Goal: Information Seeking & Learning: Learn about a topic

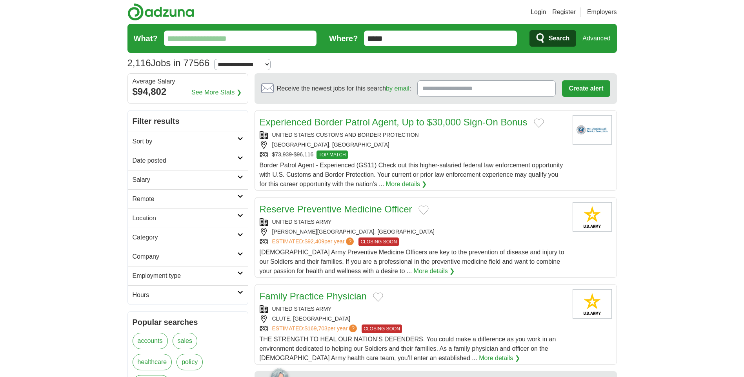
click at [241, 195] on icon at bounding box center [240, 197] width 6 height 4
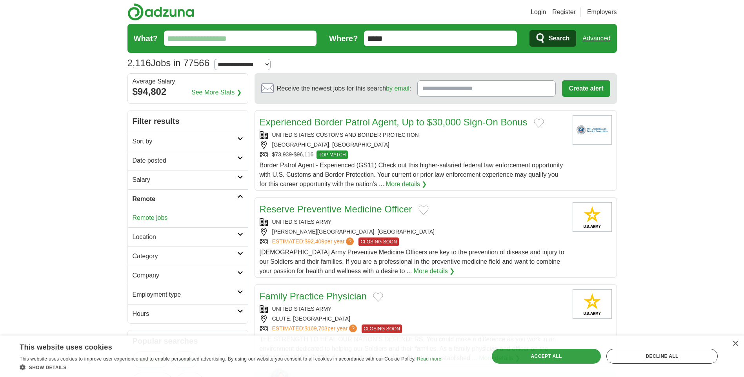
click at [241, 195] on icon at bounding box center [240, 197] width 6 height 4
click at [242, 178] on icon at bounding box center [240, 177] width 6 height 4
click at [238, 156] on icon at bounding box center [240, 158] width 6 height 4
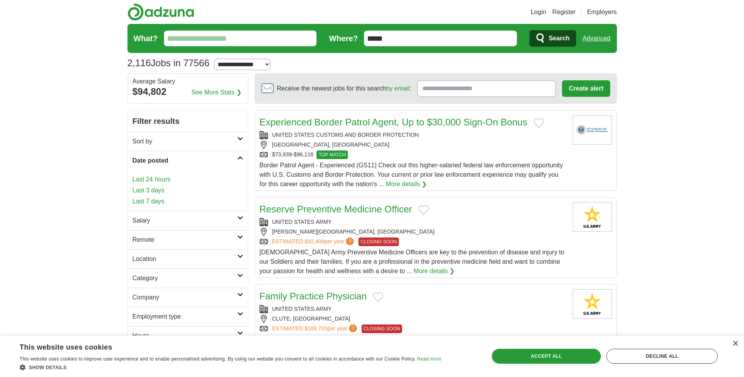
click at [159, 191] on link "Last 3 days" at bounding box center [188, 190] width 111 height 9
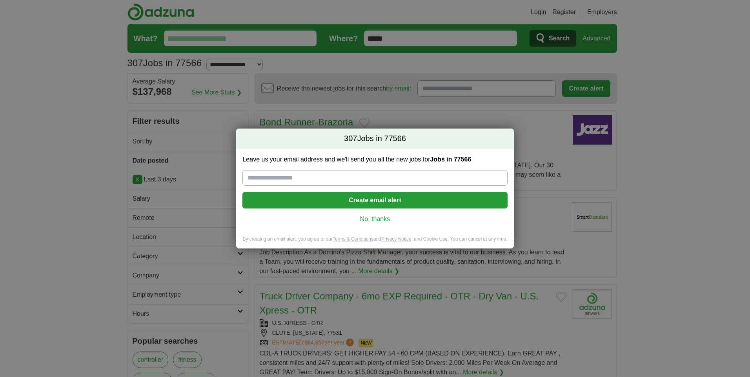
click at [386, 220] on link "No, thanks" at bounding box center [375, 219] width 252 height 9
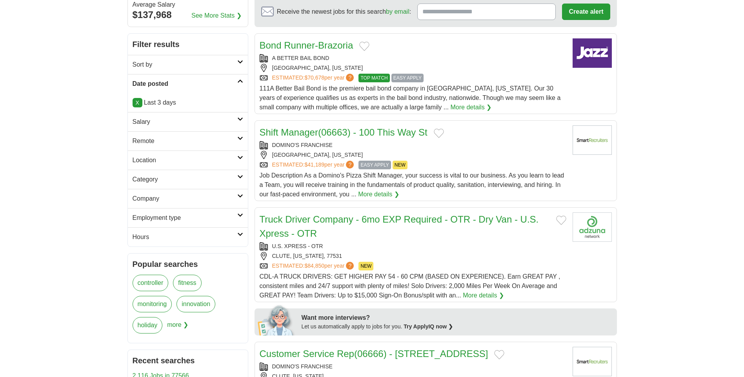
scroll to position [78, 0]
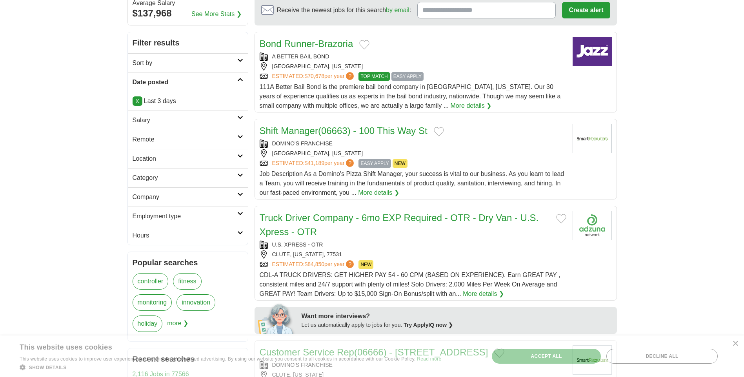
click at [239, 213] on icon at bounding box center [240, 214] width 6 height 4
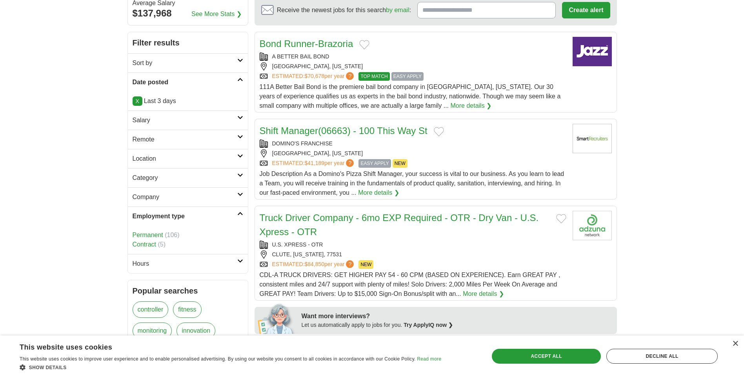
click at [157, 233] on link "Permanent" at bounding box center [148, 235] width 31 height 7
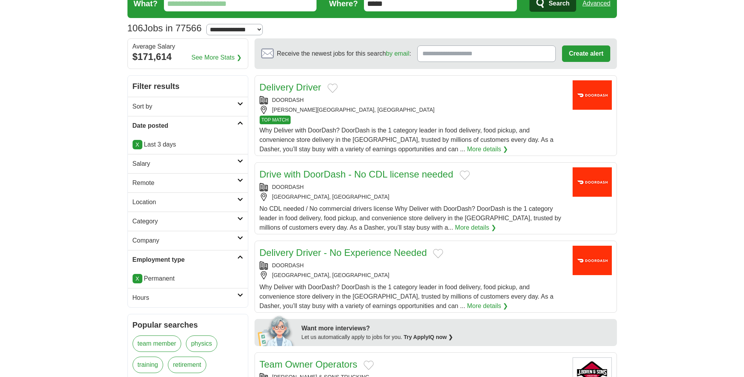
scroll to position [78, 0]
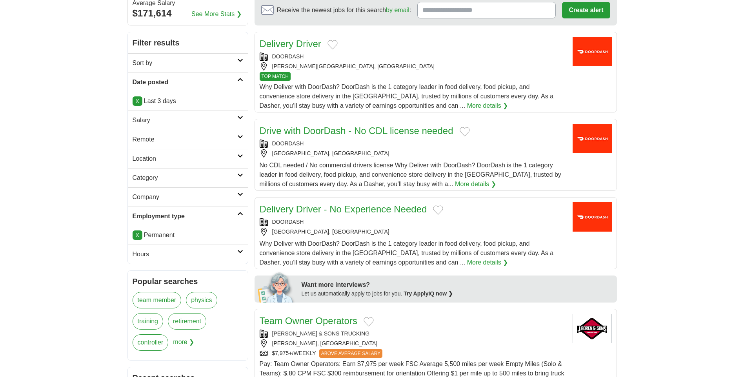
click at [241, 176] on icon at bounding box center [240, 175] width 6 height 4
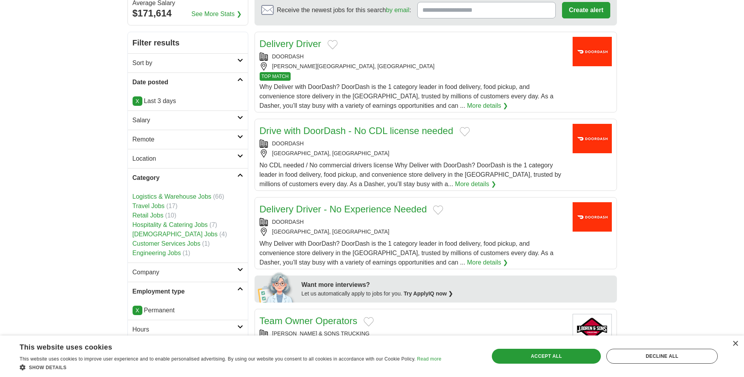
click at [157, 216] on link "Retail Jobs" at bounding box center [148, 215] width 31 height 7
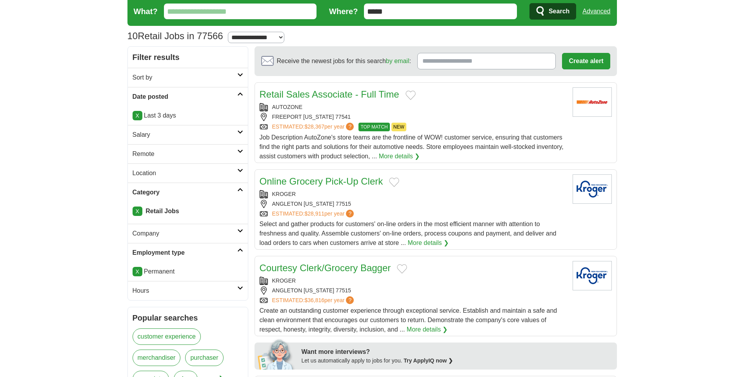
scroll to position [39, 0]
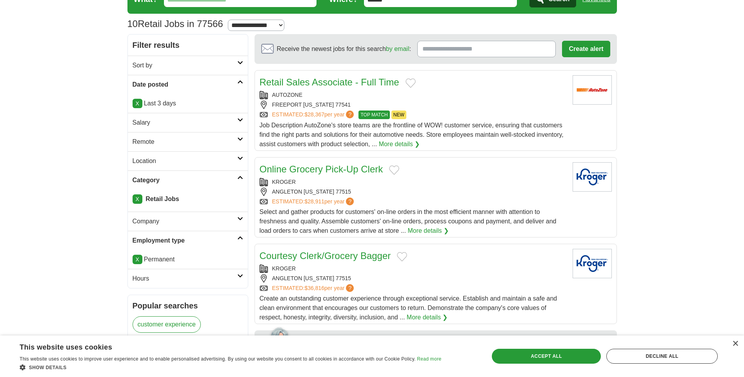
click at [376, 184] on div "KROGER" at bounding box center [413, 182] width 307 height 8
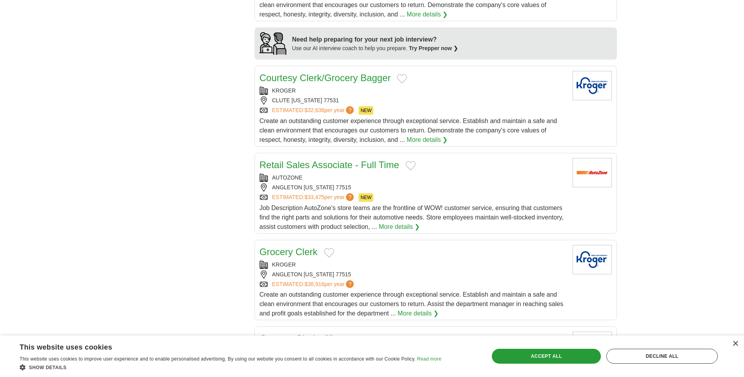
scroll to position [471, 0]
